Goal: Information Seeking & Learning: Learn about a topic

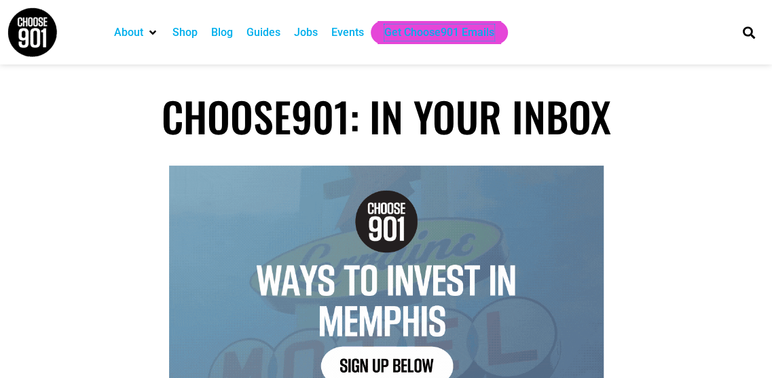
click at [426, 36] on div "Get Choose901 Emails" at bounding box center [440, 32] width 110 height 16
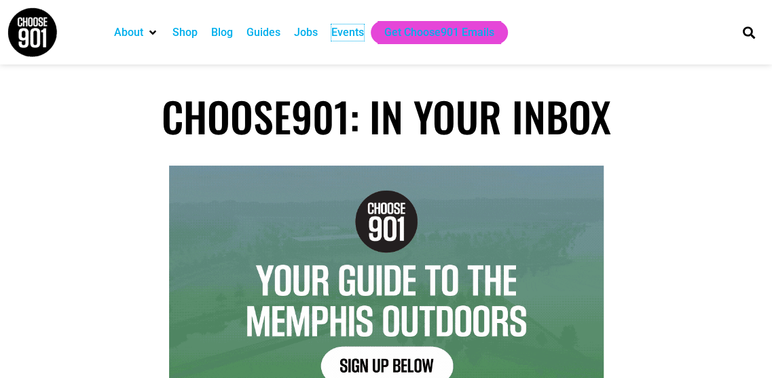
click at [338, 26] on div "Events" at bounding box center [348, 32] width 33 height 16
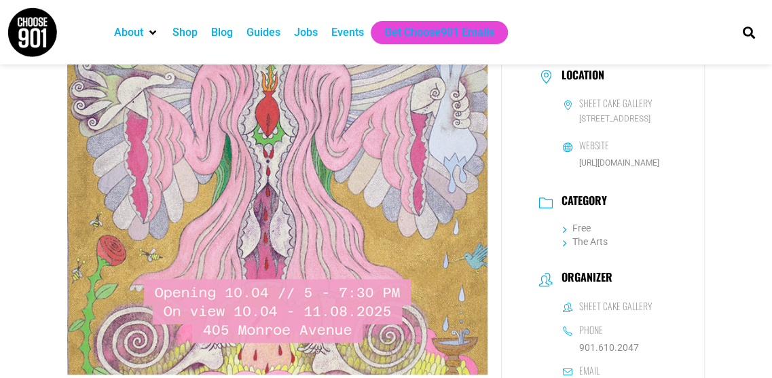
scroll to position [256, 0]
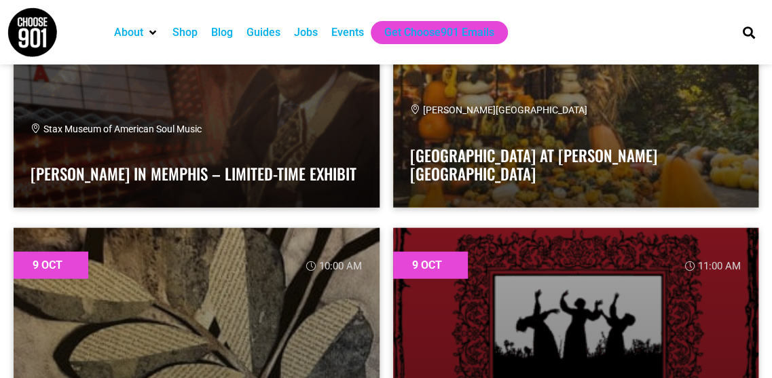
drag, startPoint x: 0, startPoint y: 0, endPoint x: 454, endPoint y: 217, distance: 502.9
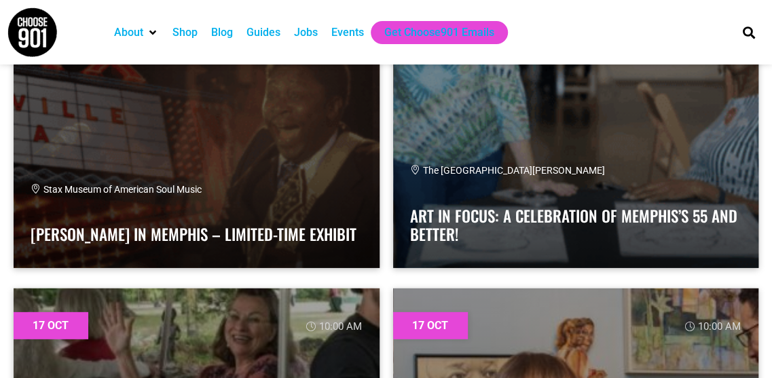
scroll to position [29483, 0]
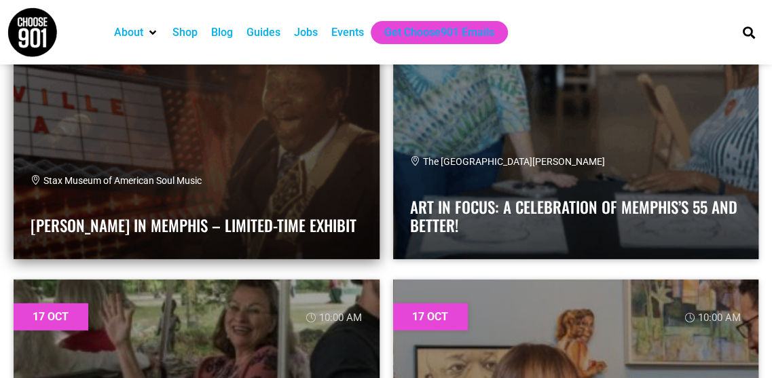
drag, startPoint x: 372, startPoint y: 270, endPoint x: 348, endPoint y: 255, distance: 28.7
click at [348, 255] on link at bounding box center [197, 124] width 366 height 272
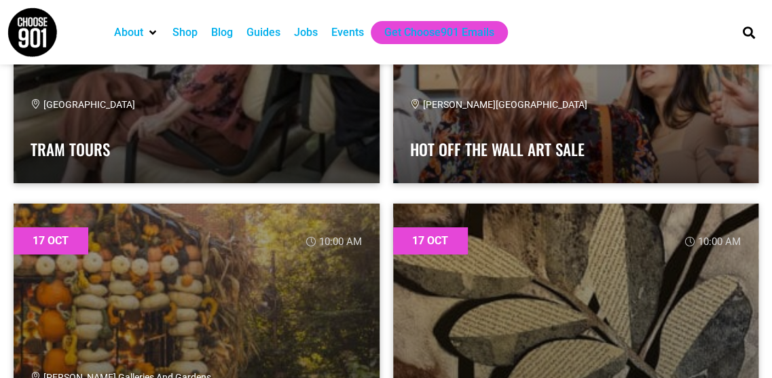
scroll to position [30005, 0]
